Goal: Contribute content: Add original content to the website for others to see

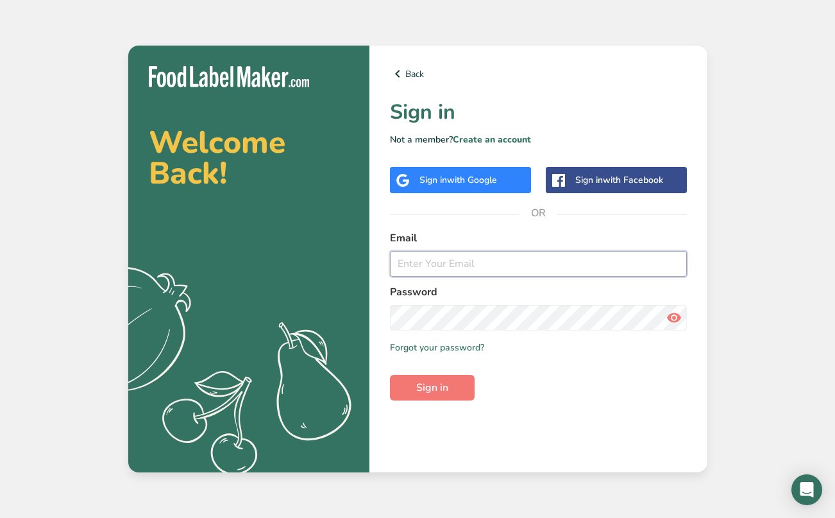
type input "[EMAIL_ADDRESS][DOMAIN_NAME]"
click at [432, 382] on span "Sign in" at bounding box center [432, 387] width 32 height 15
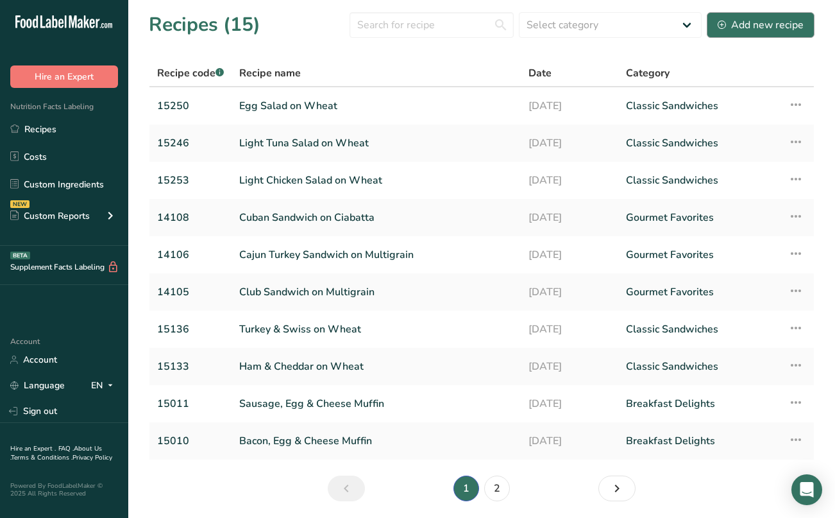
click at [745, 23] on div "Add new recipe" at bounding box center [761, 24] width 86 height 15
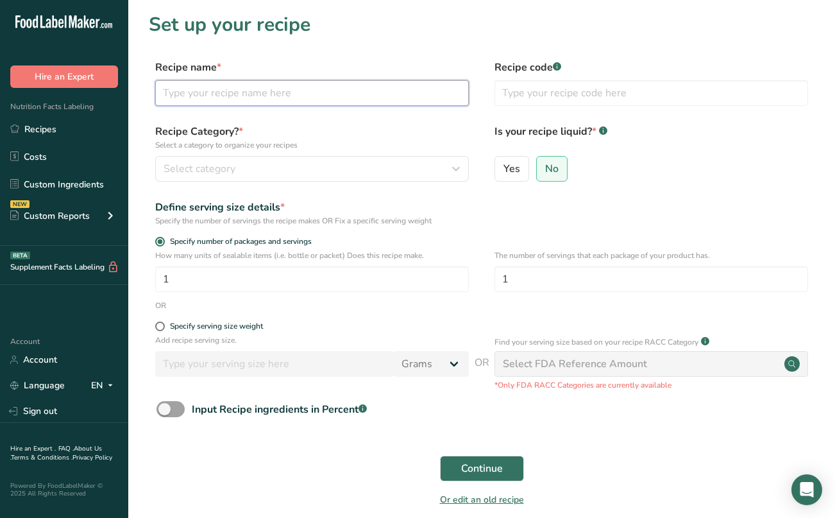
click at [184, 99] on input "text" at bounding box center [312, 93] width 314 height 26
type input "VL Turkey & American on White"
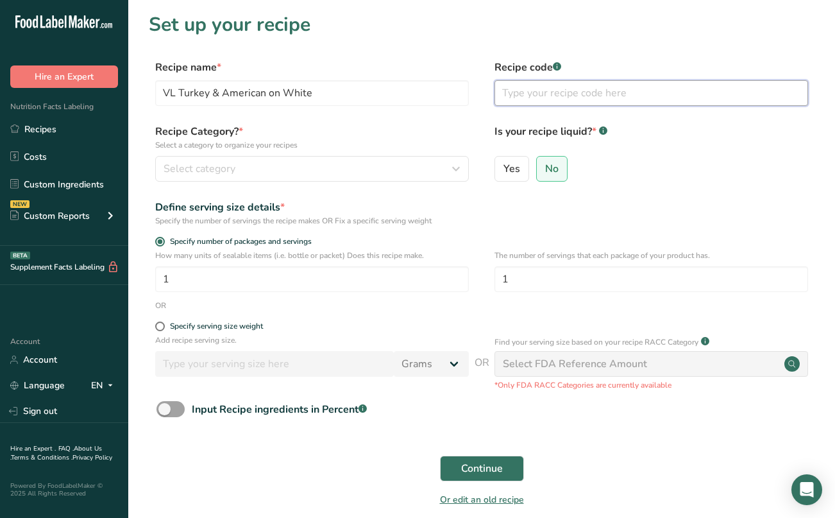
click at [508, 98] on input "text" at bounding box center [652, 93] width 314 height 26
type input "61532"
click at [475, 459] on button "Continue" at bounding box center [482, 468] width 84 height 26
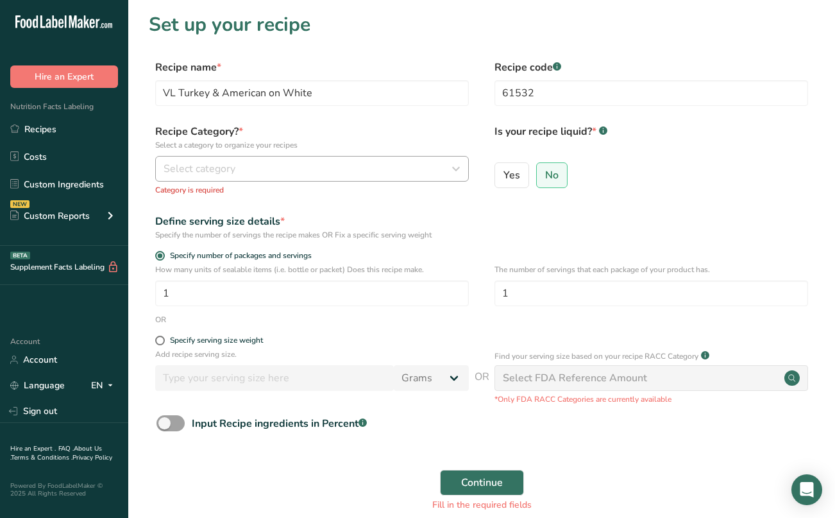
click at [344, 165] on div "Select category" at bounding box center [308, 168] width 289 height 15
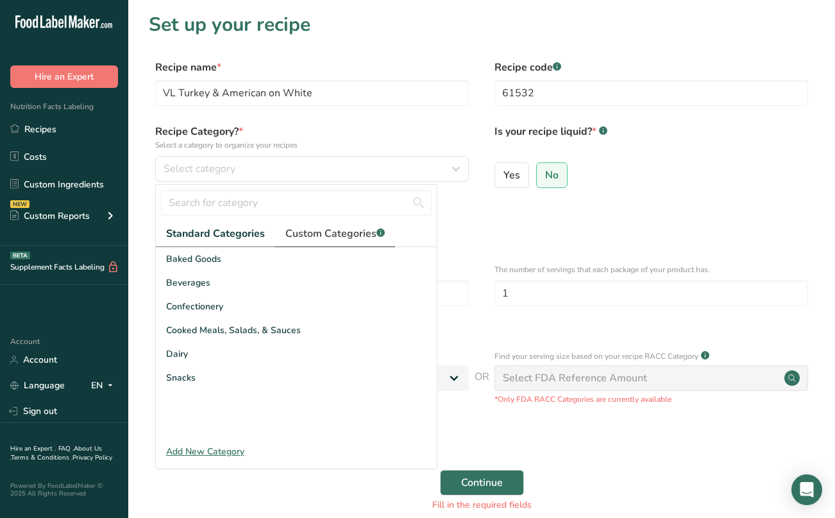
click at [331, 237] on span "Custom Categories .a-a{fill:#347362;}.b-a{fill:#fff;}" at bounding box center [334, 233] width 99 height 15
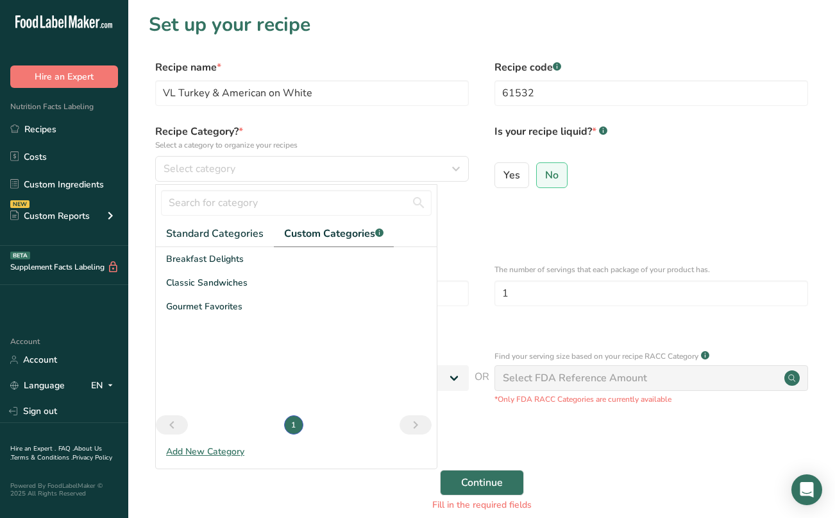
click at [183, 453] on div "Add New Category" at bounding box center [296, 450] width 281 height 13
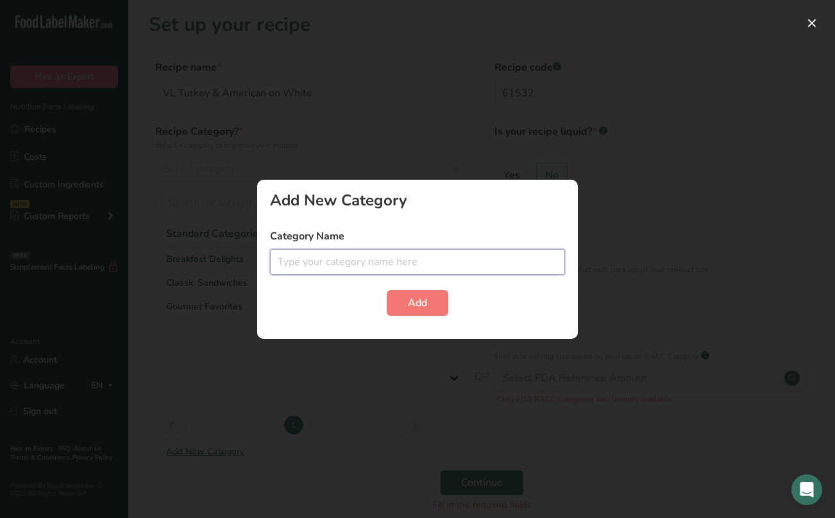
click at [288, 267] on input "text" at bounding box center [417, 262] width 295 height 26
type input "Value Line"
click at [410, 305] on span "Add" at bounding box center [417, 302] width 19 height 15
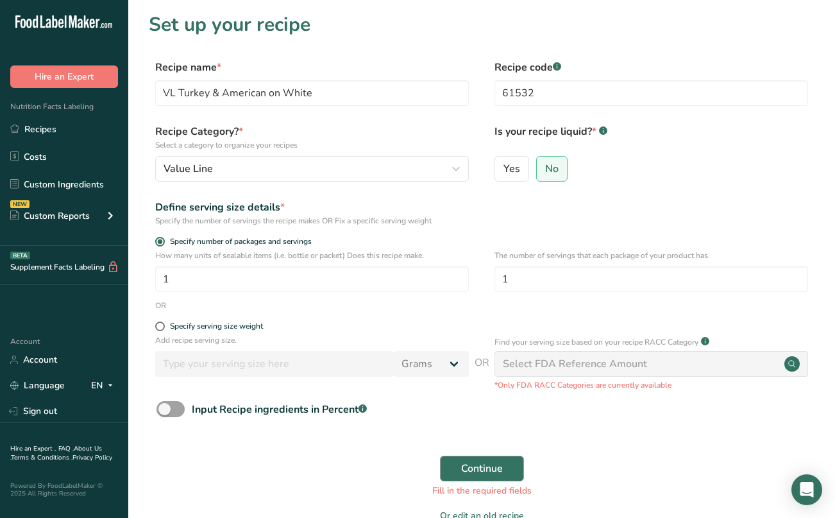
click at [490, 462] on span "Continue" at bounding box center [482, 468] width 42 height 15
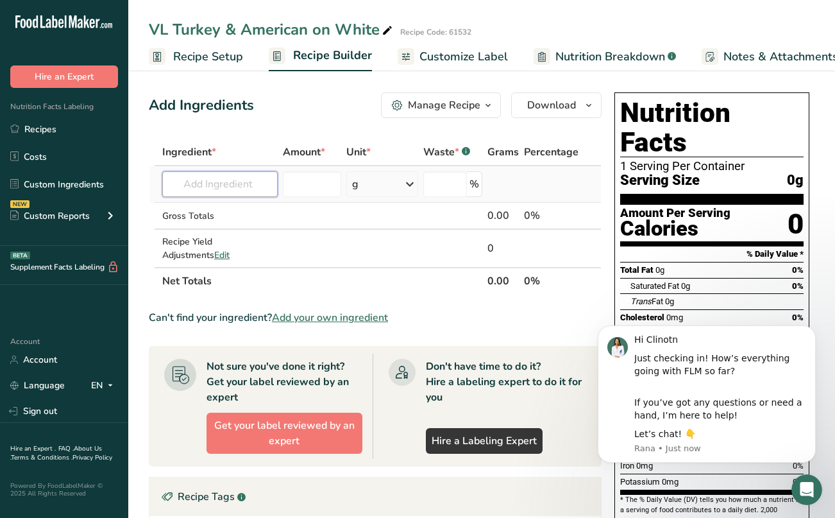
click at [191, 189] on input "text" at bounding box center [219, 184] width 115 height 26
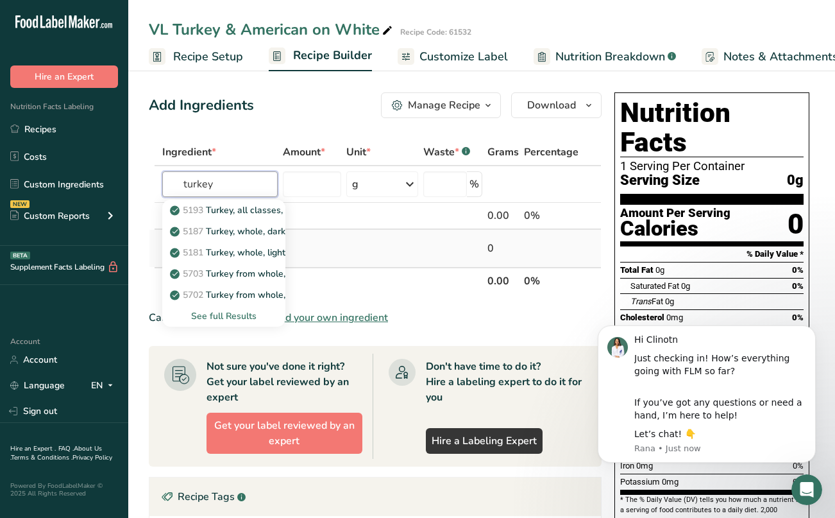
type input "turkey"
drag, startPoint x: 285, startPoint y: 237, endPoint x: 366, endPoint y: 232, distance: 80.3
click at [366, 232] on tr "Recipe Yield Adjustments Edit 0" at bounding box center [375, 248] width 452 height 37
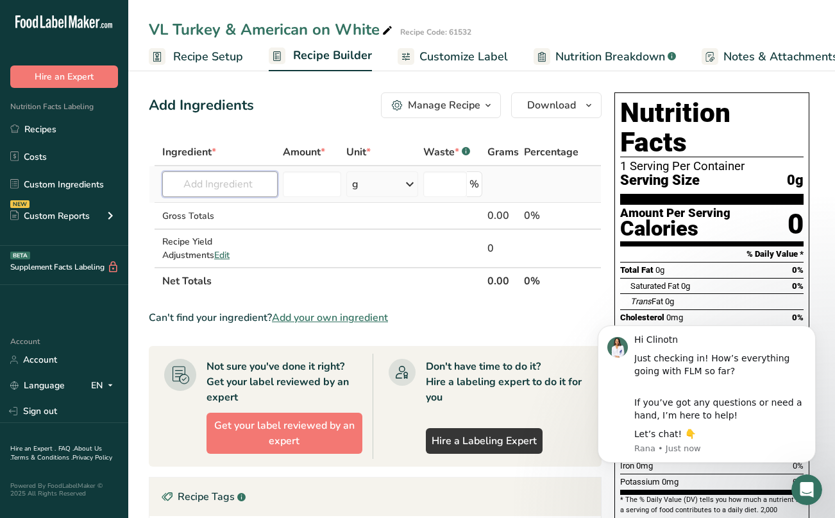
click at [217, 185] on input "text" at bounding box center [219, 184] width 115 height 26
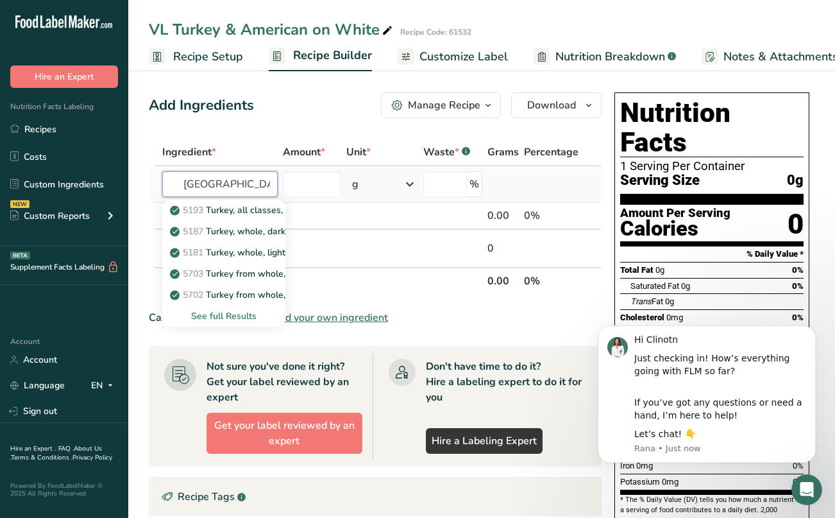
type input "[GEOGRAPHIC_DATA]"
click at [240, 314] on div "See full Results" at bounding box center [224, 315] width 103 height 13
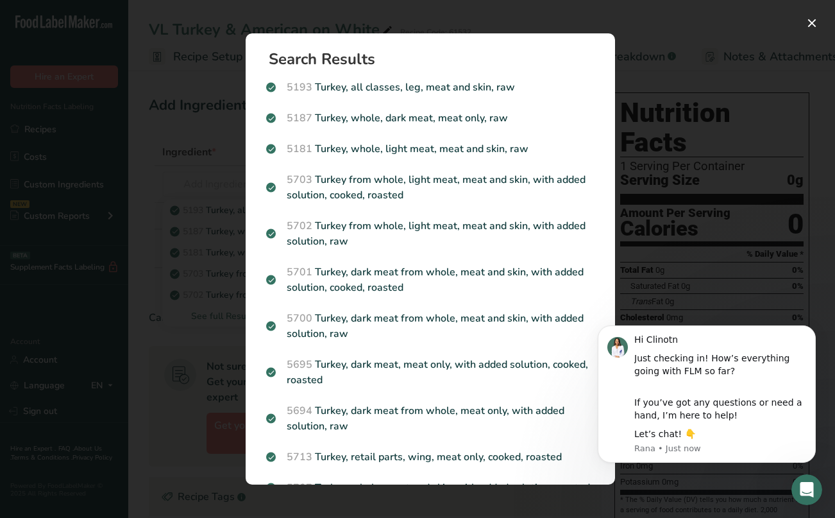
click at [163, 131] on div "Search results modal" at bounding box center [417, 259] width 835 height 518
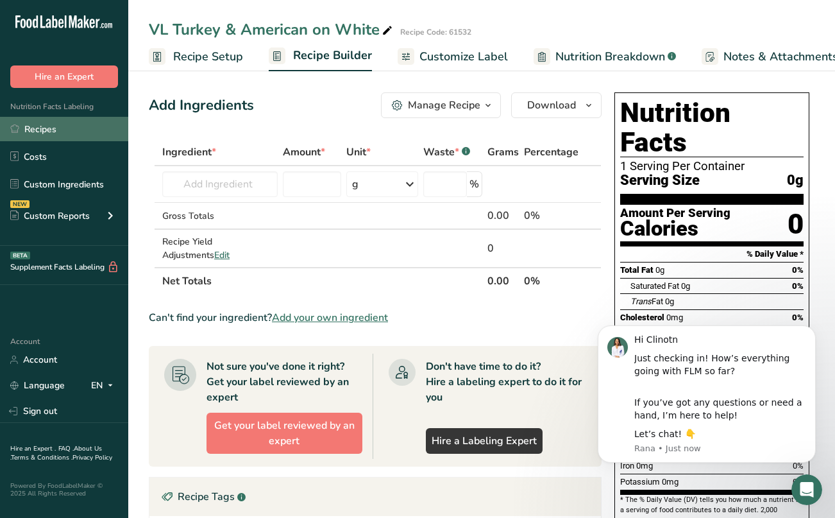
click at [51, 132] on link "Recipes" at bounding box center [64, 129] width 128 height 24
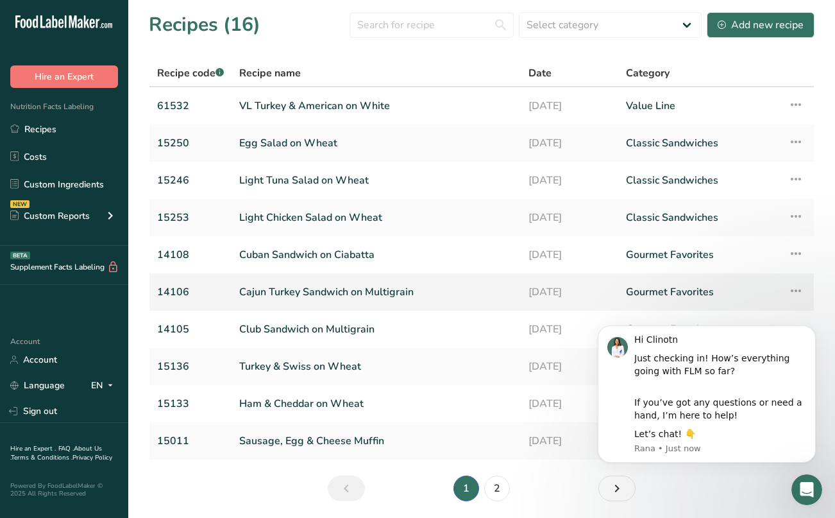
click at [288, 292] on link "Cajun Turkey Sandwich on Multigrain" at bounding box center [376, 291] width 274 height 27
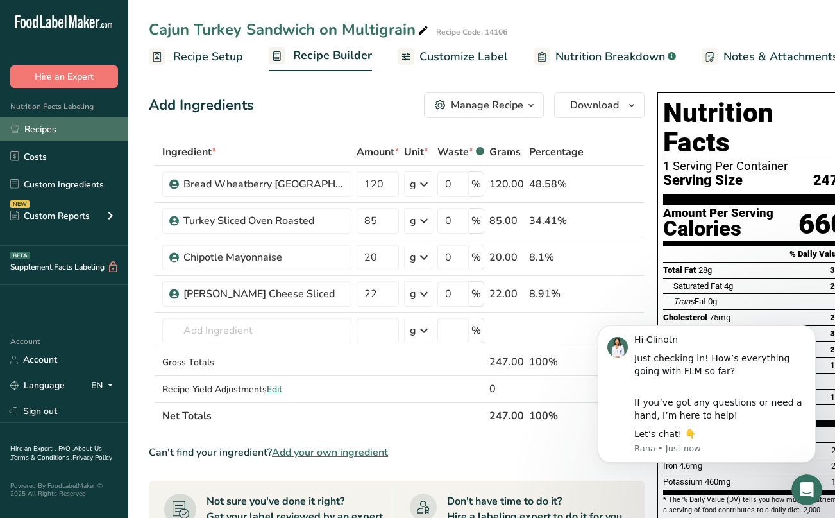
click at [40, 130] on link "Recipes" at bounding box center [64, 129] width 128 height 24
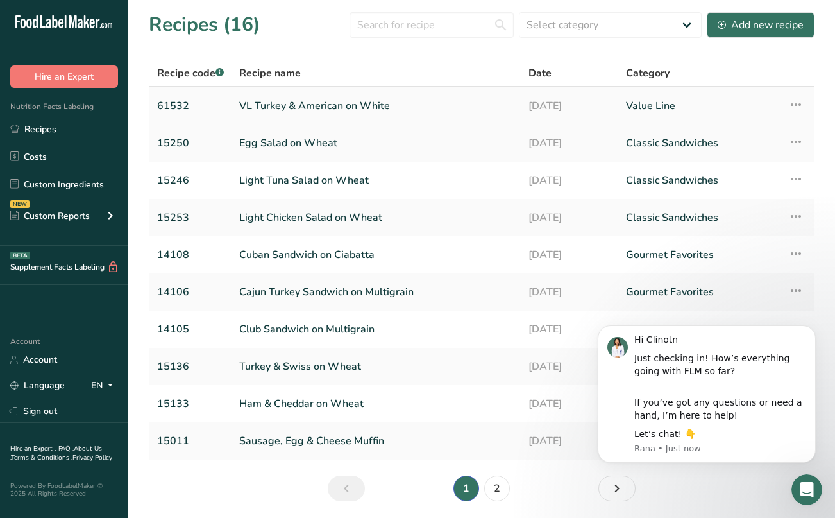
click at [288, 104] on link "VL Turkey & American on White" at bounding box center [376, 105] width 274 height 27
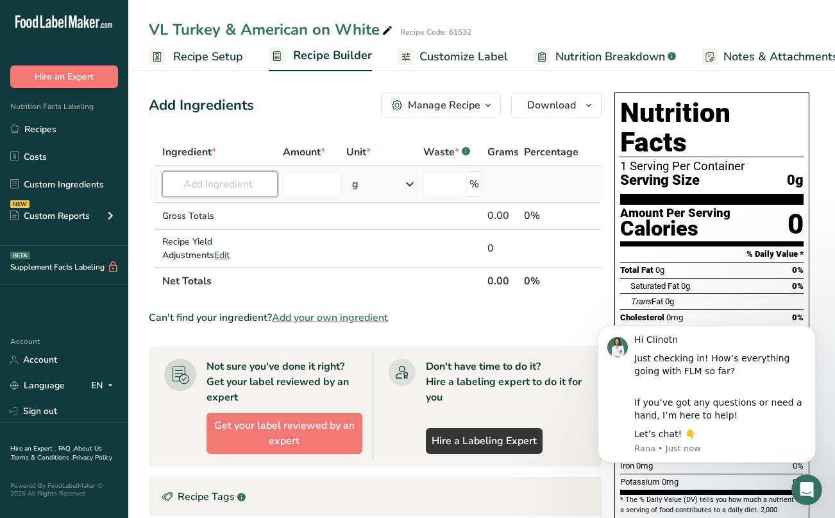
click at [249, 193] on input "text" at bounding box center [219, 184] width 115 height 26
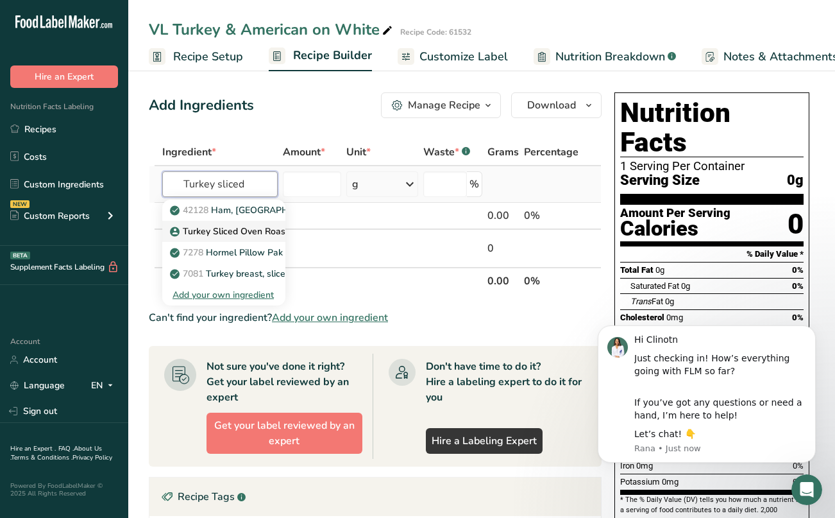
type input "Turkey sliced"
click at [243, 230] on p "Turkey Sliced Oven Roasted" at bounding box center [236, 230] width 126 height 13
type input "Turkey Sliced Oven Roasted"
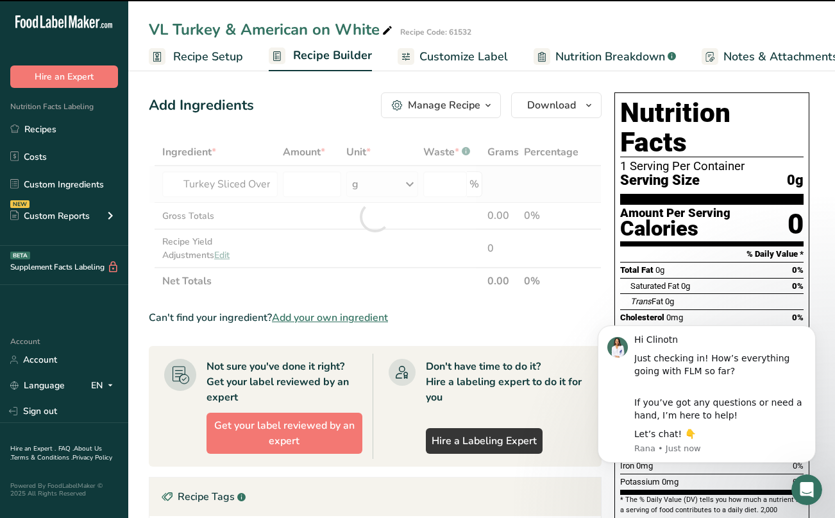
type input "0"
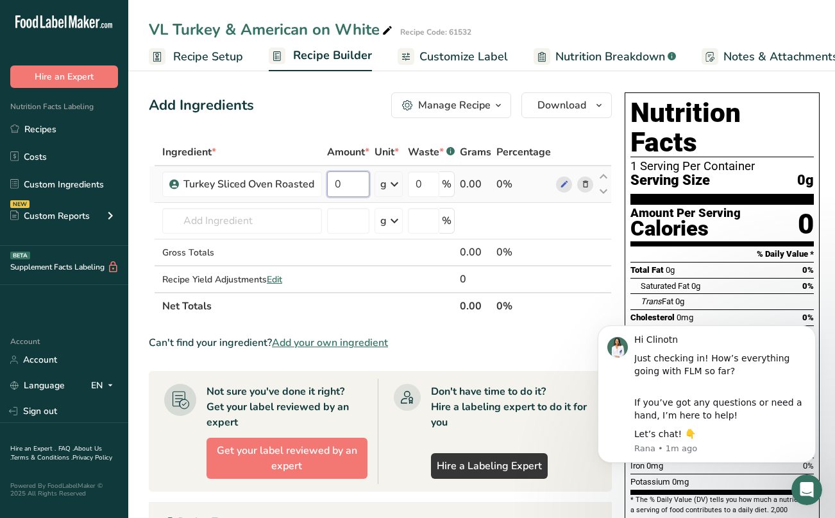
click at [349, 187] on input "0" at bounding box center [348, 184] width 42 height 26
type input "42"
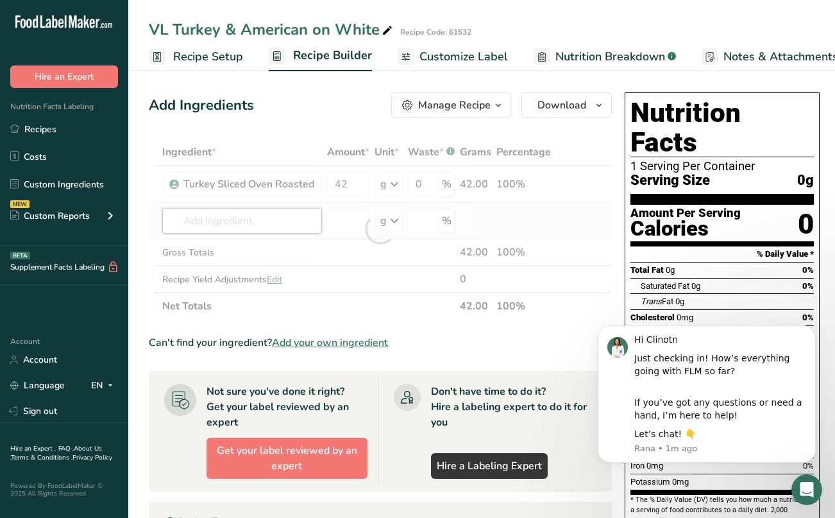
click at [258, 217] on div "Ingredient * Amount * Unit * Waste * .a-a{fill:#347362;}.b-a{fill:#fff;} Grams …" at bounding box center [380, 229] width 463 height 181
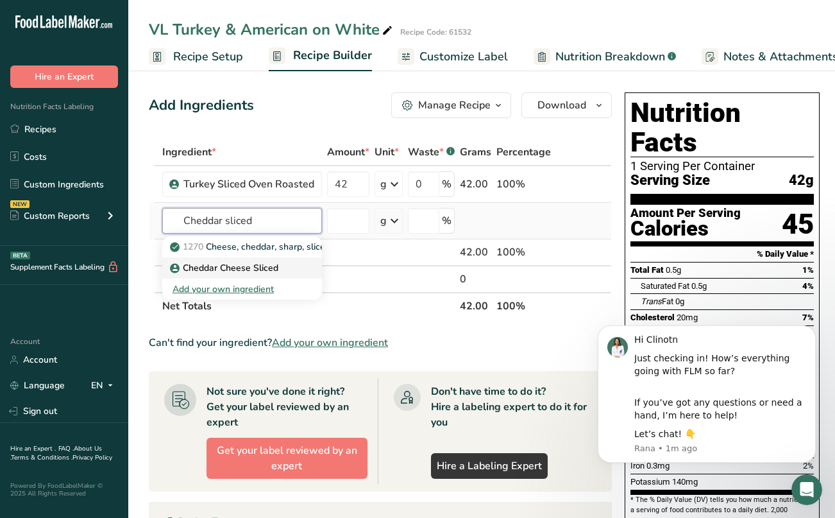
type input "Cheddar sliced"
click at [246, 265] on p "Cheddar Cheese Sliced" at bounding box center [226, 267] width 106 height 13
type input "Cheddar Cheese Sliced"
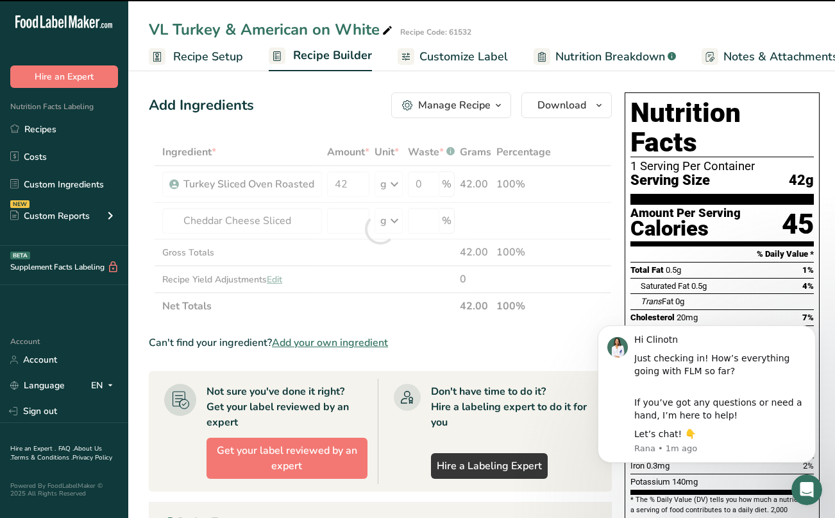
type input "0"
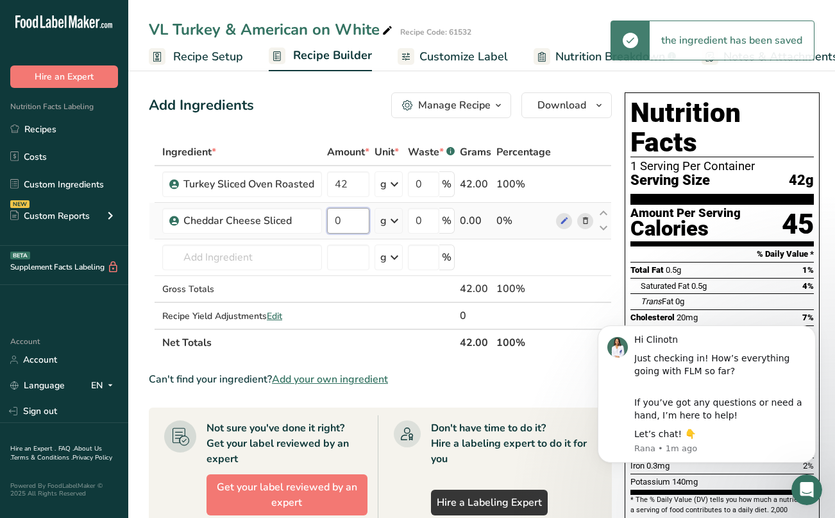
click at [341, 228] on input "0" at bounding box center [348, 221] width 42 height 26
type input "22"
click at [264, 255] on div "Ingredient * Amount * Unit * Waste * .a-a{fill:#347362;}.b-a{fill:#fff;} Grams …" at bounding box center [380, 247] width 463 height 217
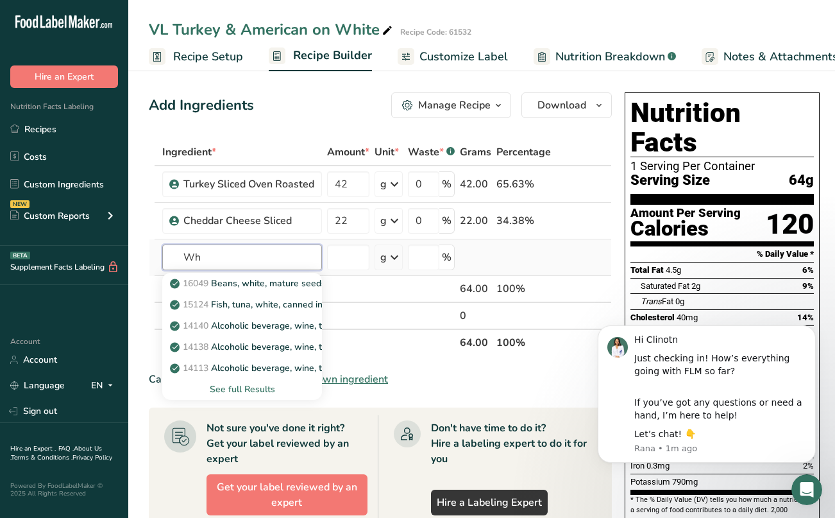
type input "W"
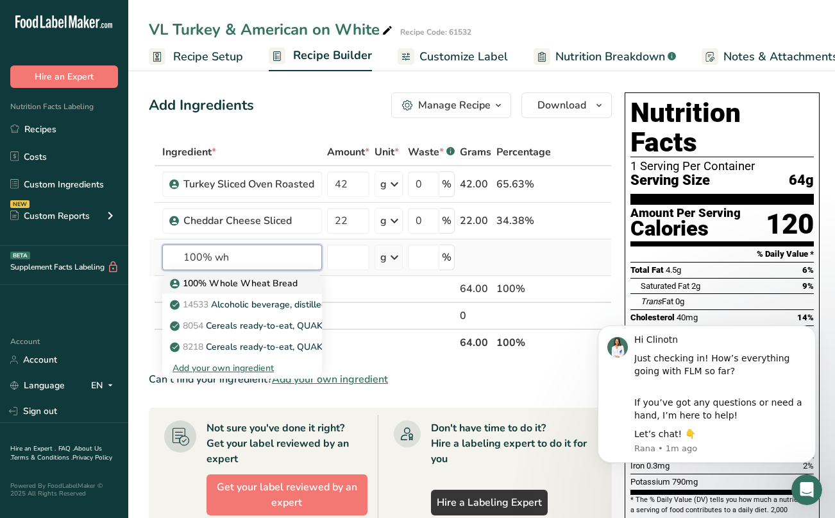
type input "100% wh"
click at [267, 280] on p "100% Whole Wheat Bread" at bounding box center [235, 282] width 125 height 13
type input "100% Whole Wheat Bread"
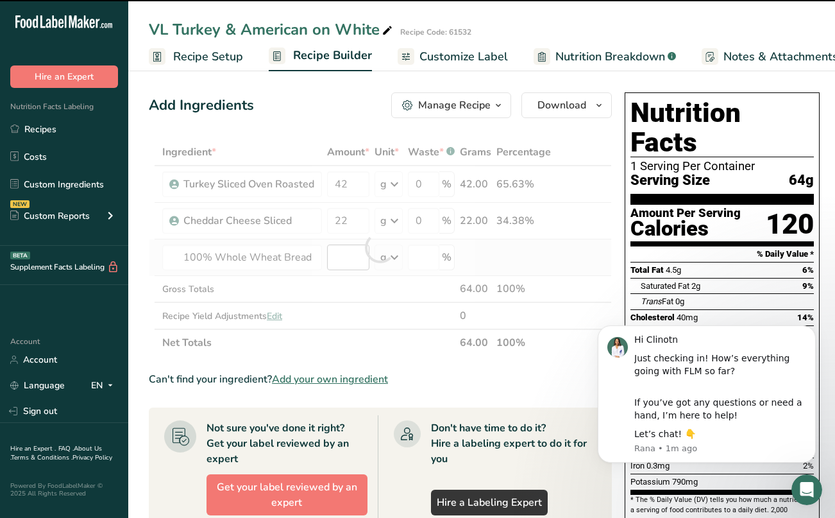
type input "0"
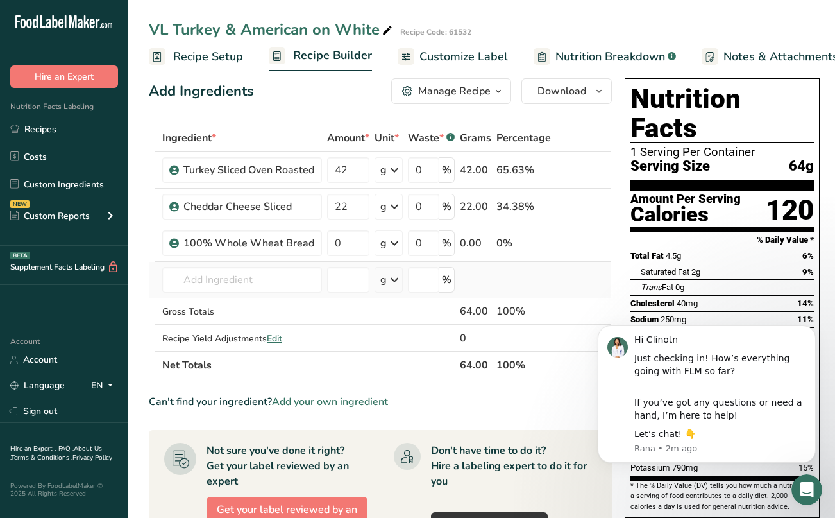
scroll to position [14, 0]
drag, startPoint x: 347, startPoint y: 244, endPoint x: 332, endPoint y: 246, distance: 15.5
click at [332, 246] on input "0" at bounding box center [348, 243] width 42 height 26
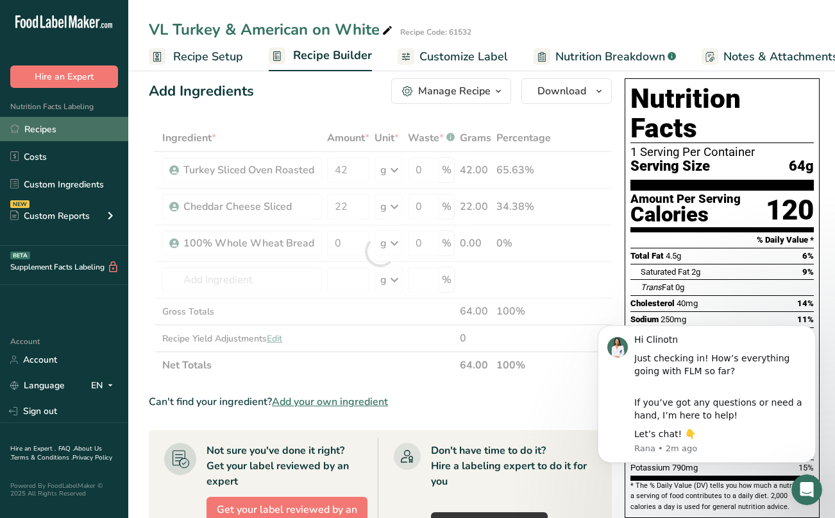
click at [51, 128] on link "Recipes" at bounding box center [64, 129] width 128 height 24
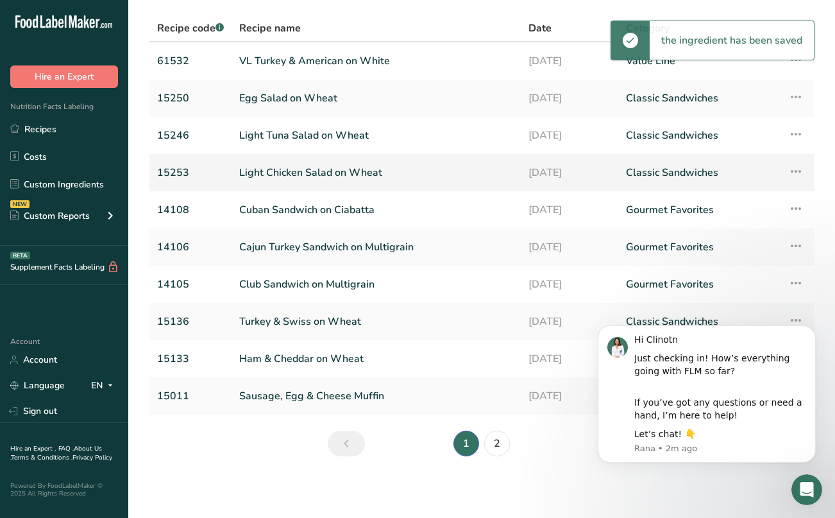
scroll to position [45, 0]
click at [302, 175] on link "Light Chicken Salad on Wheat" at bounding box center [376, 172] width 274 height 27
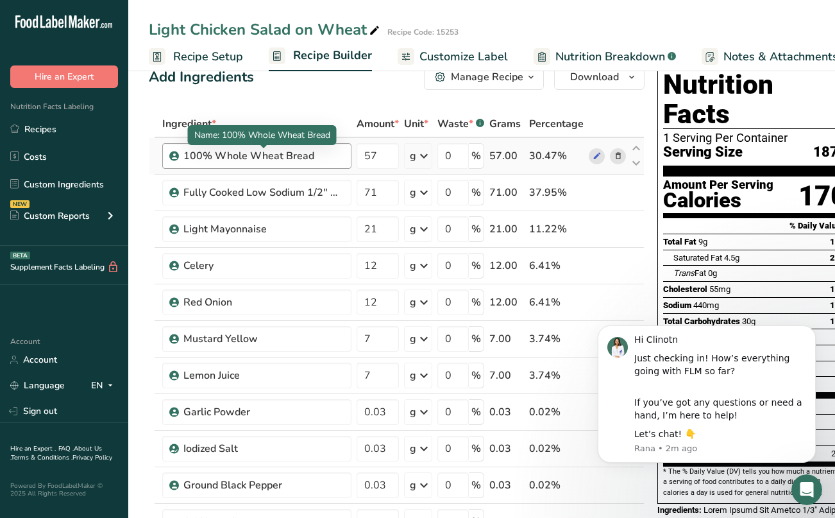
scroll to position [19, 0]
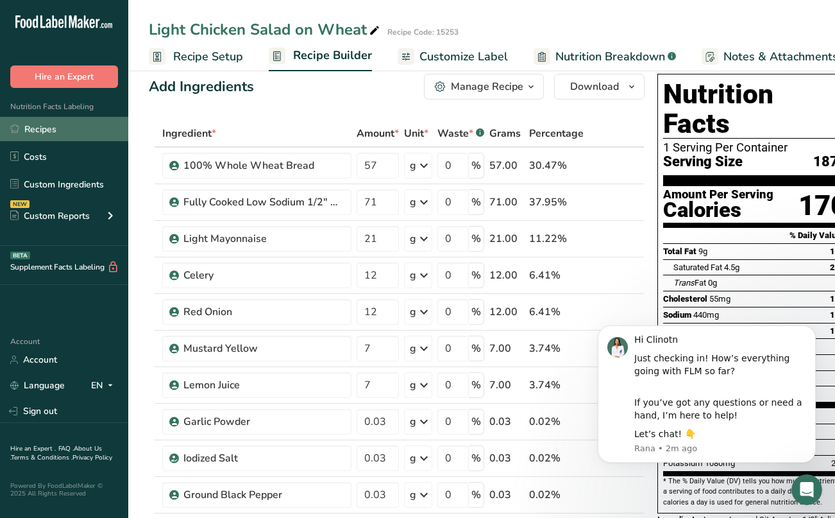
click at [52, 131] on link "Recipes" at bounding box center [64, 129] width 128 height 24
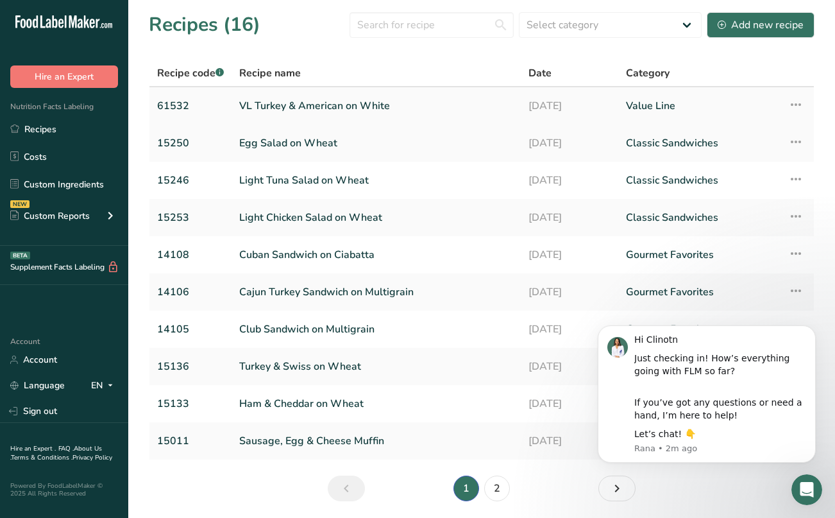
click at [294, 110] on link "VL Turkey & American on White" at bounding box center [376, 105] width 274 height 27
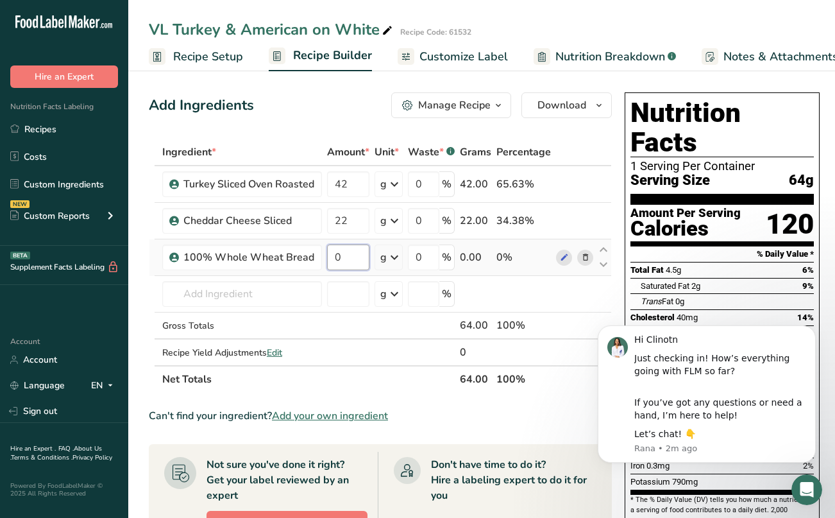
drag, startPoint x: 356, startPoint y: 260, endPoint x: 328, endPoint y: 260, distance: 27.6
click at [328, 260] on input "0" at bounding box center [348, 257] width 42 height 26
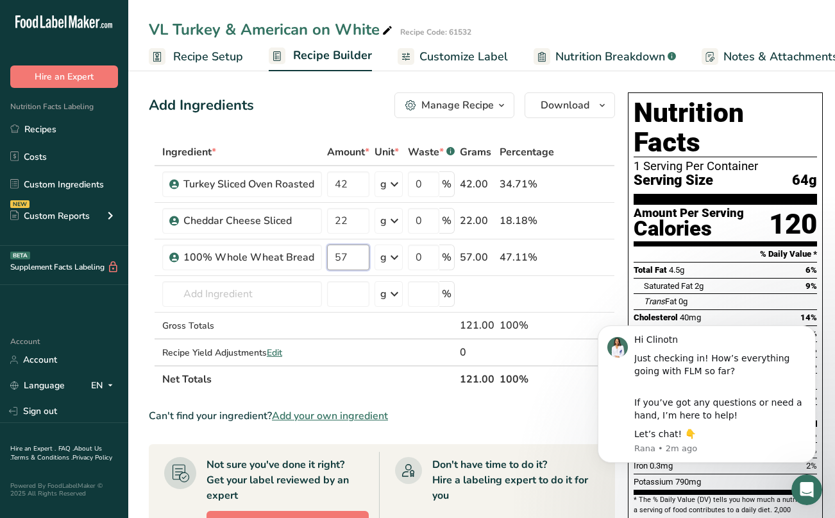
type input "57"
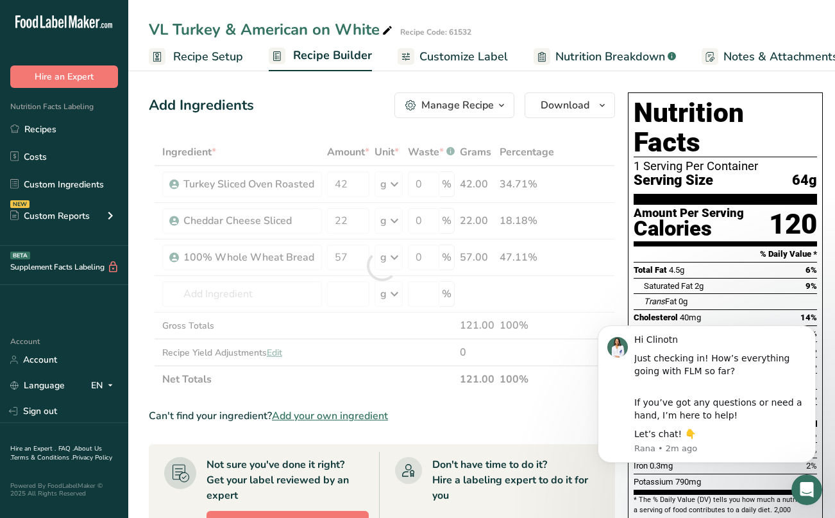
click at [618, 81] on section "Add Ingredients Manage Recipe Delete Recipe Duplicate Recipe Scale Recipe Save …" at bounding box center [481, 487] width 707 height 841
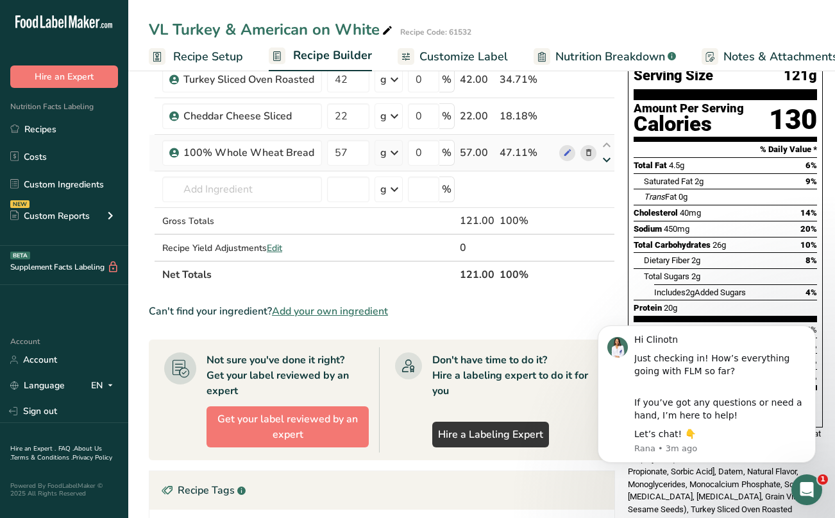
scroll to position [102, 0]
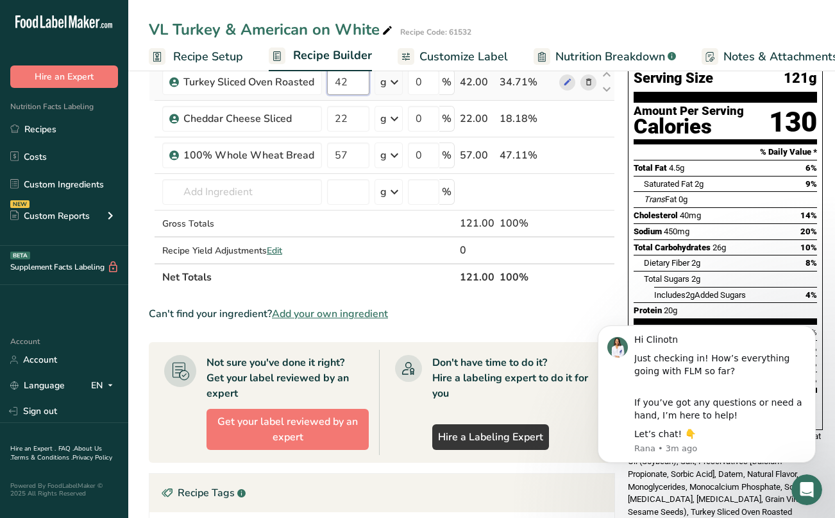
drag, startPoint x: 351, startPoint y: 82, endPoint x: 328, endPoint y: 86, distance: 23.4
click at [328, 86] on input "42" at bounding box center [348, 82] width 42 height 26
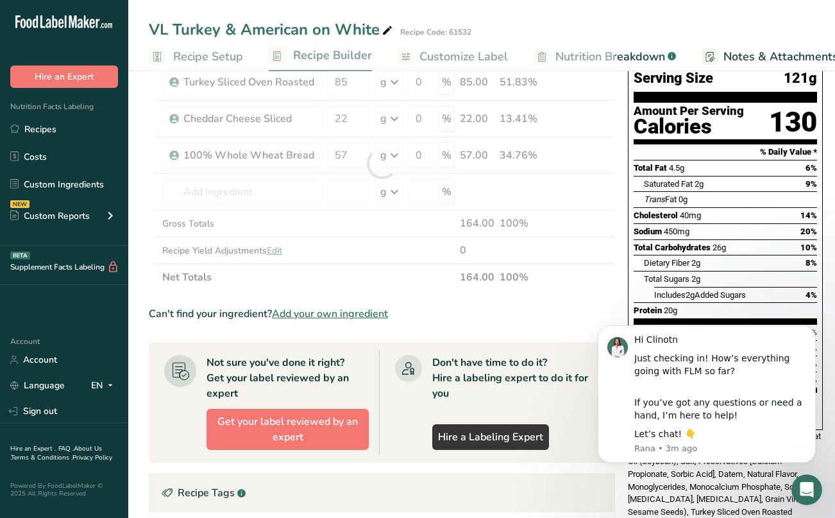
click at [634, 28] on div "VL Turkey & American on White Recipe Code: 61532" at bounding box center [481, 29] width 707 height 23
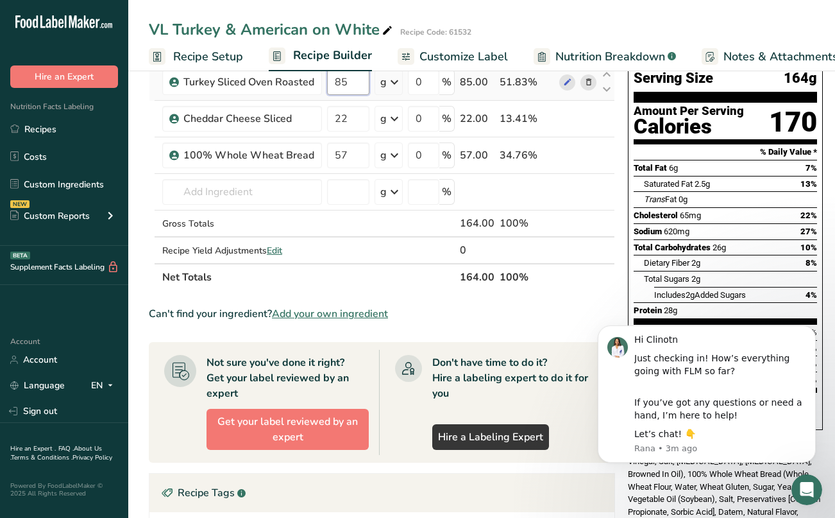
drag, startPoint x: 348, startPoint y: 83, endPoint x: 331, endPoint y: 83, distance: 17.3
click at [331, 83] on input "85" at bounding box center [348, 82] width 42 height 26
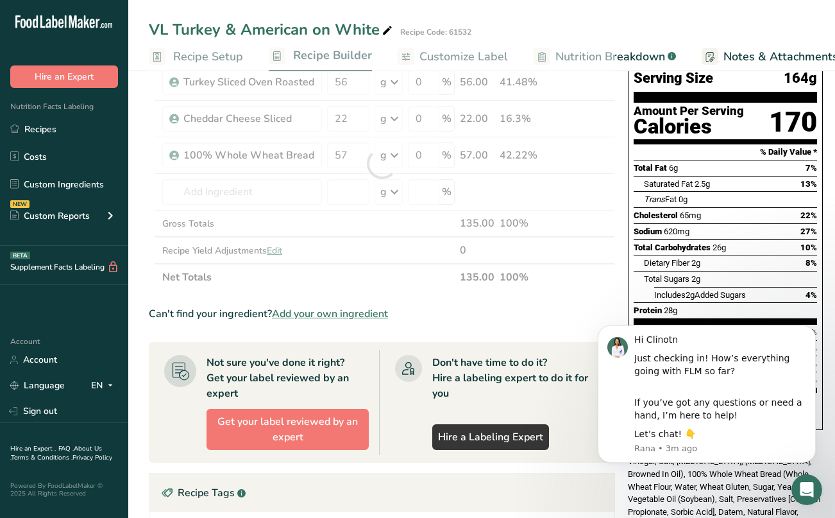
click at [507, 21] on div "VL Turkey & American on White Recipe Code: 61532" at bounding box center [481, 29] width 707 height 23
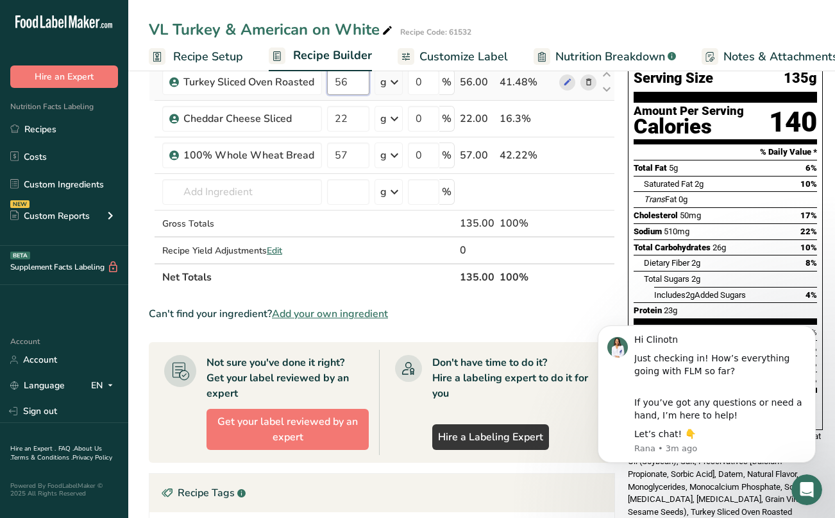
drag, startPoint x: 353, startPoint y: 85, endPoint x: 332, endPoint y: 85, distance: 21.8
click at [332, 85] on input "56" at bounding box center [348, 82] width 42 height 26
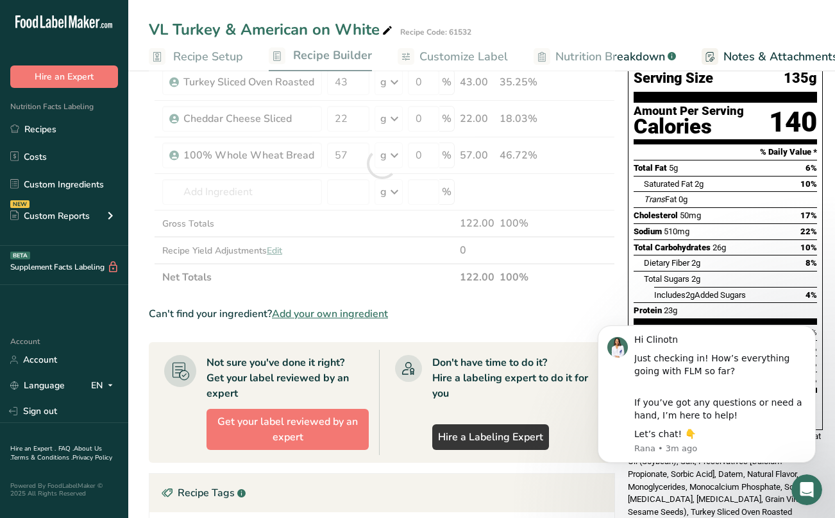
click at [554, 19] on div "VL Turkey & American on White Recipe Code: 61532" at bounding box center [481, 29] width 707 height 23
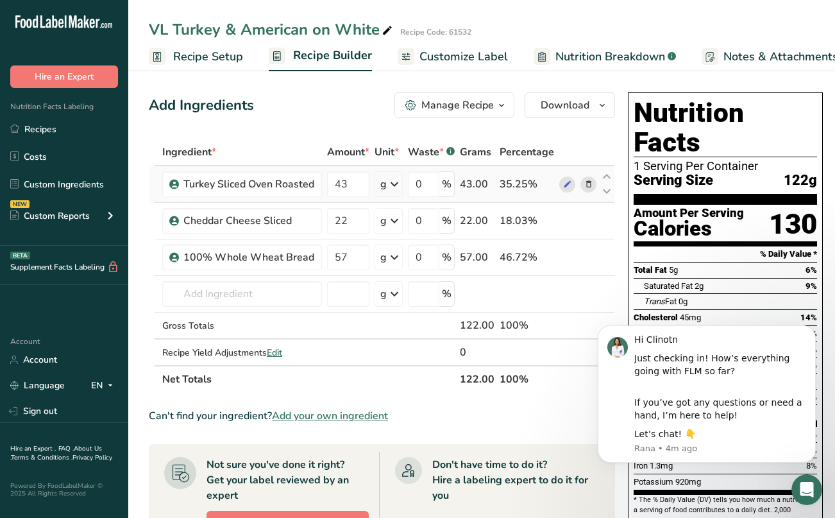
scroll to position [0, 0]
drag, startPoint x: 348, startPoint y: 184, endPoint x: 332, endPoint y: 184, distance: 16.7
click at [332, 184] on input "43" at bounding box center [348, 184] width 42 height 26
click at [715, 24] on div "VL Turkey & American on White Recipe Code: 61532" at bounding box center [481, 29] width 707 height 23
drag, startPoint x: 346, startPoint y: 185, endPoint x: 326, endPoint y: 185, distance: 19.3
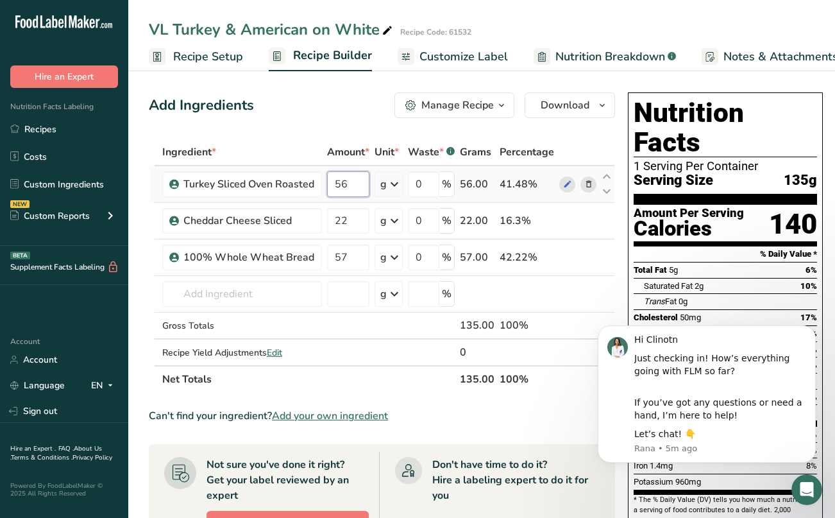
click at [327, 185] on input "56" at bounding box center [348, 184] width 42 height 26
click at [777, 26] on div "VL Turkey & American on White Recipe Code: 61532" at bounding box center [481, 29] width 707 height 23
drag, startPoint x: 351, startPoint y: 183, endPoint x: 335, endPoint y: 182, distance: 16.7
click at [335, 182] on input "58" at bounding box center [348, 184] width 42 height 26
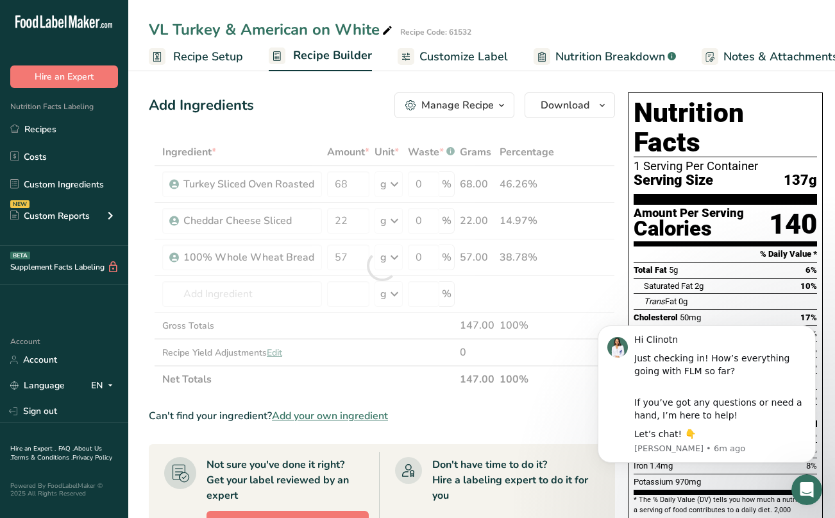
click at [701, 26] on div "VL Turkey & American on White Recipe Code: 61532" at bounding box center [481, 29] width 707 height 23
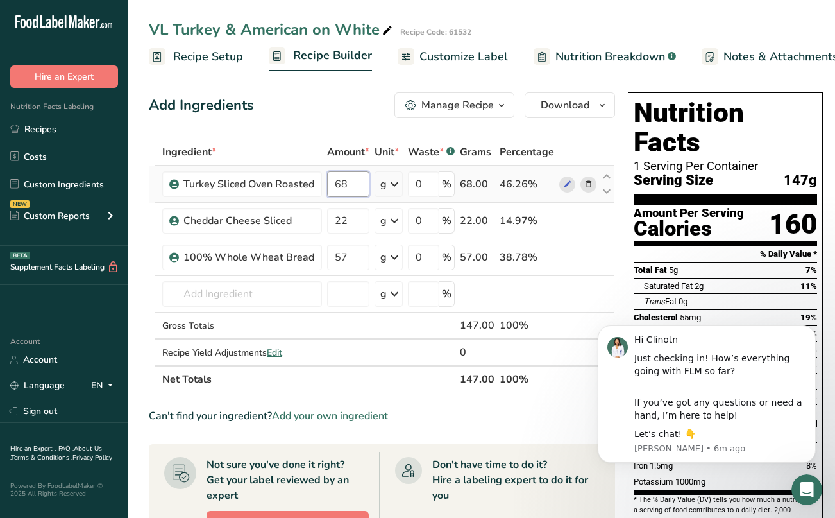
drag, startPoint x: 354, startPoint y: 181, endPoint x: 332, endPoint y: 182, distance: 21.8
click at [332, 182] on input "68" at bounding box center [348, 184] width 42 height 26
type input "60"
click at [673, 32] on div "VL Turkey & American on White Recipe Code: 61532" at bounding box center [481, 29] width 707 height 23
